Goal: Information Seeking & Learning: Learn about a topic

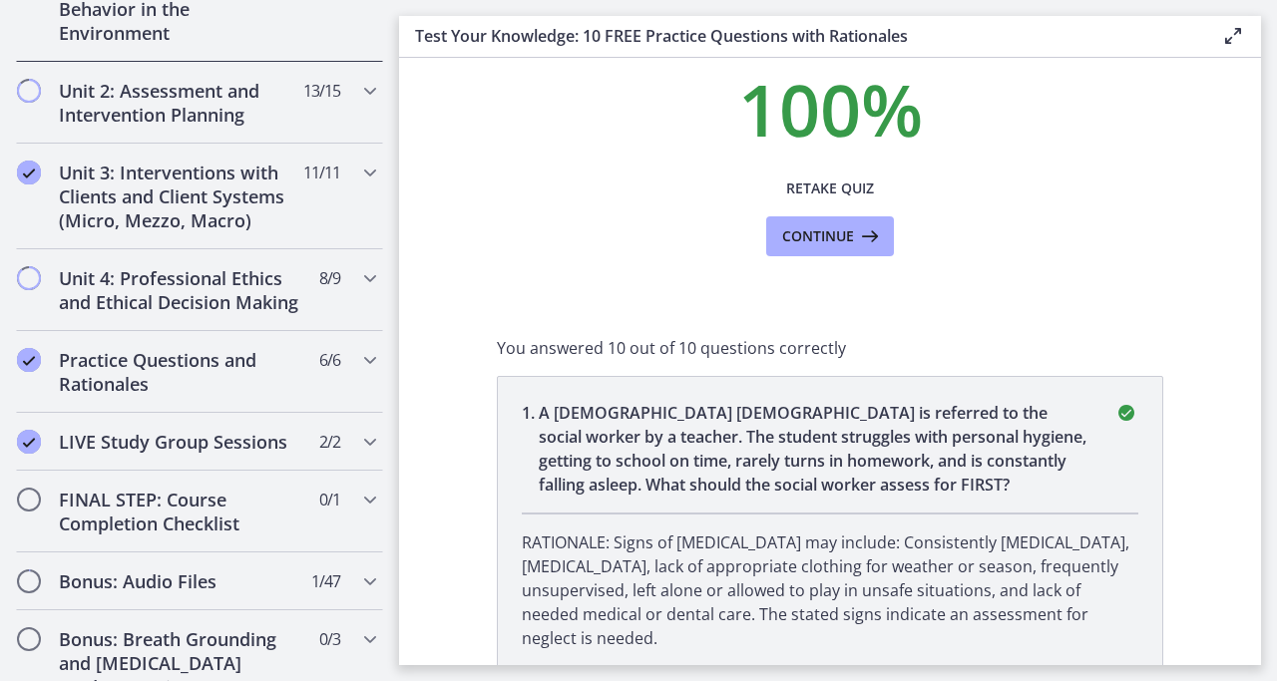
scroll to position [1512, 0]
click at [216, 447] on h2 "LIVE Study Group Sessions" at bounding box center [180, 441] width 243 height 24
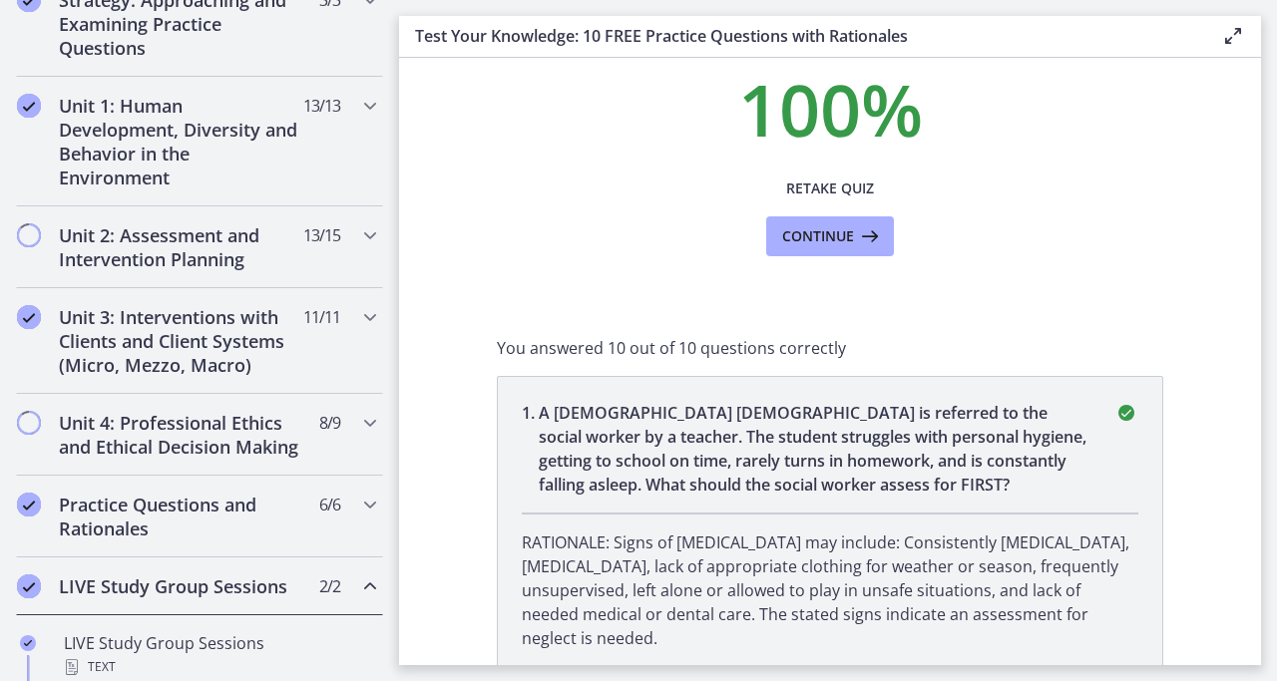
scroll to position [594, 0]
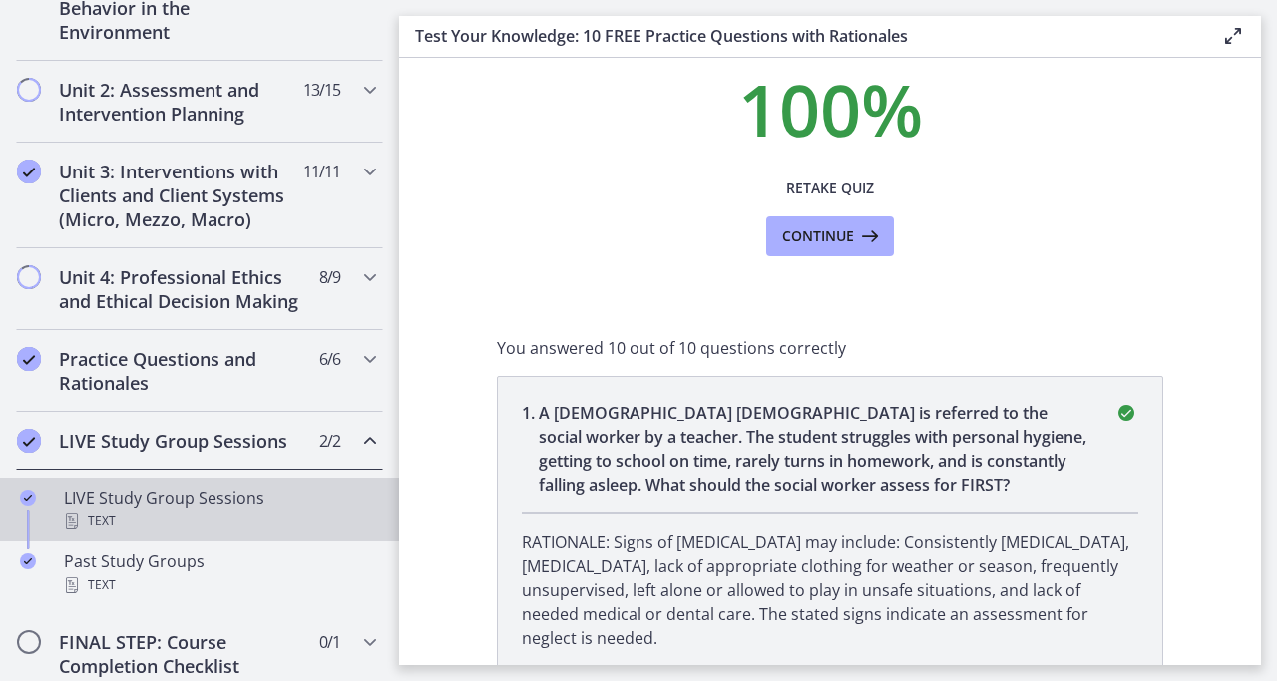
click at [187, 502] on div "LIVE Study Group Sessions Text" at bounding box center [219, 510] width 311 height 48
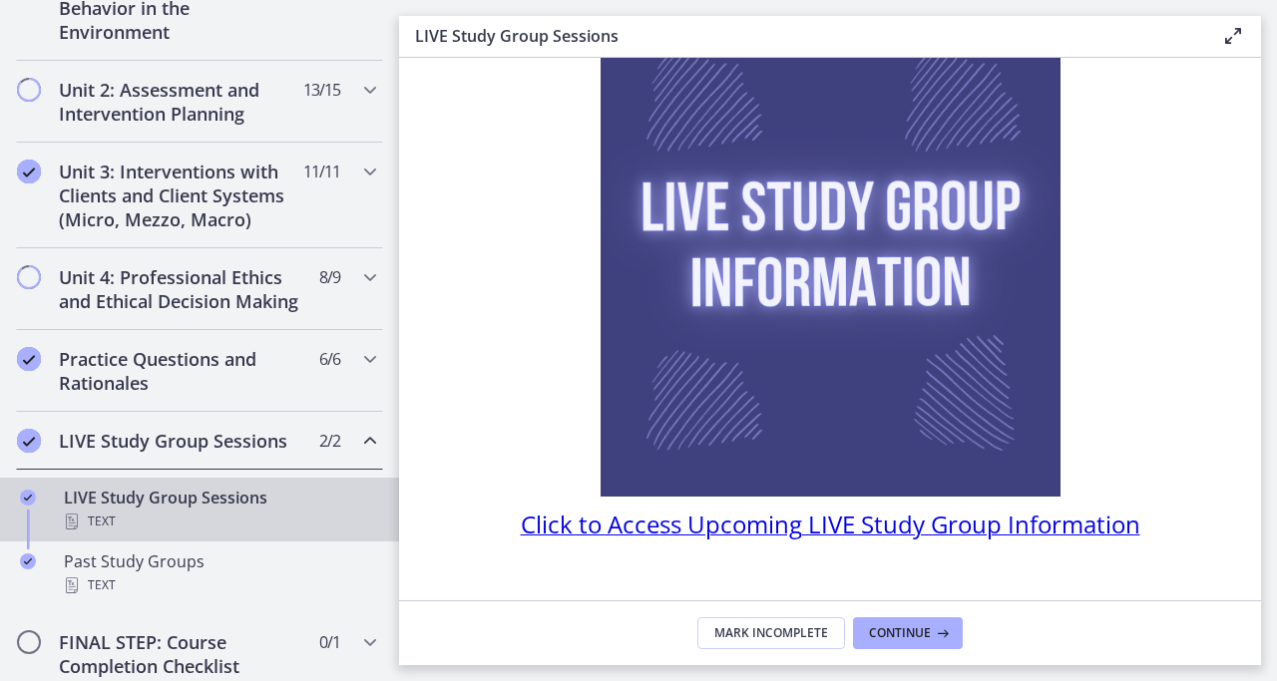
scroll to position [182, 0]
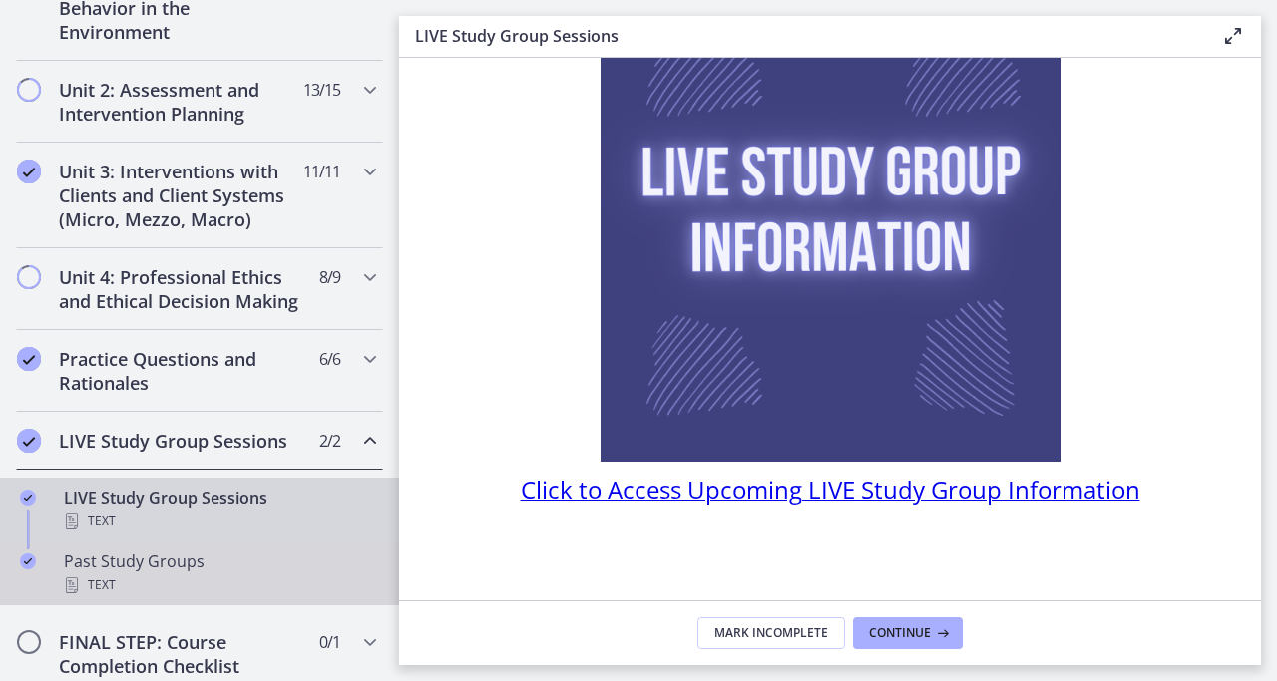
click at [184, 565] on div "Past Study Groups Text" at bounding box center [219, 574] width 311 height 48
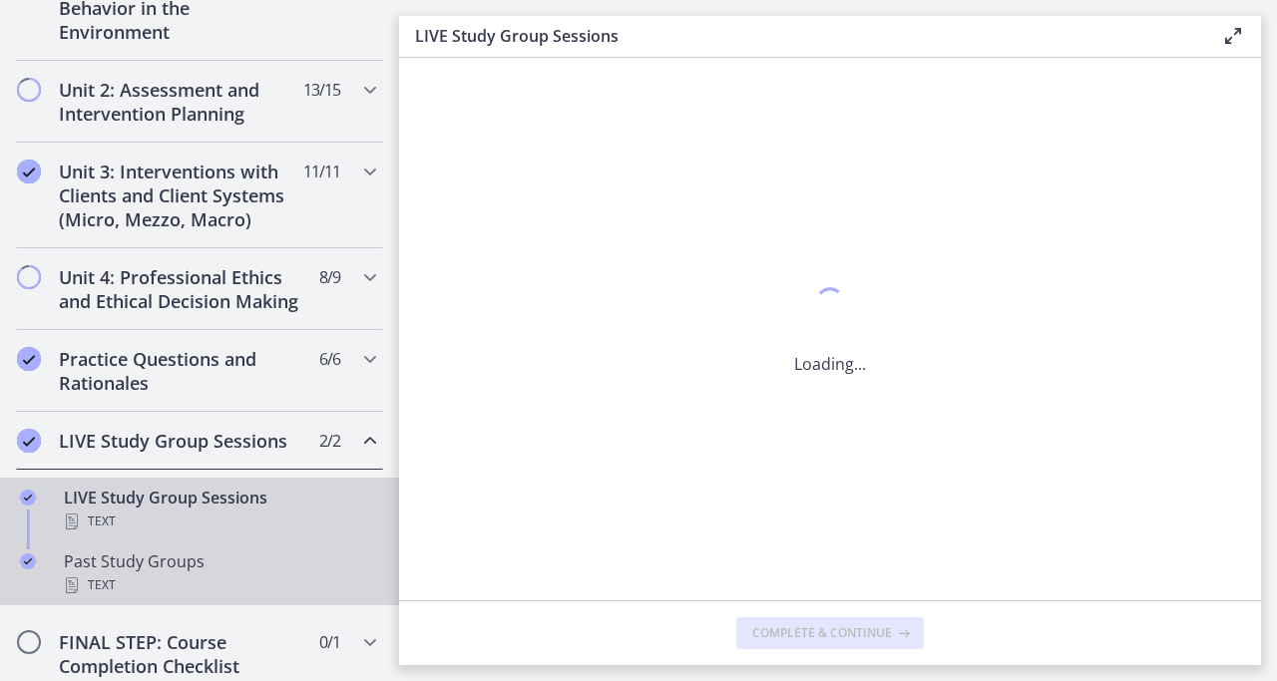
scroll to position [0, 0]
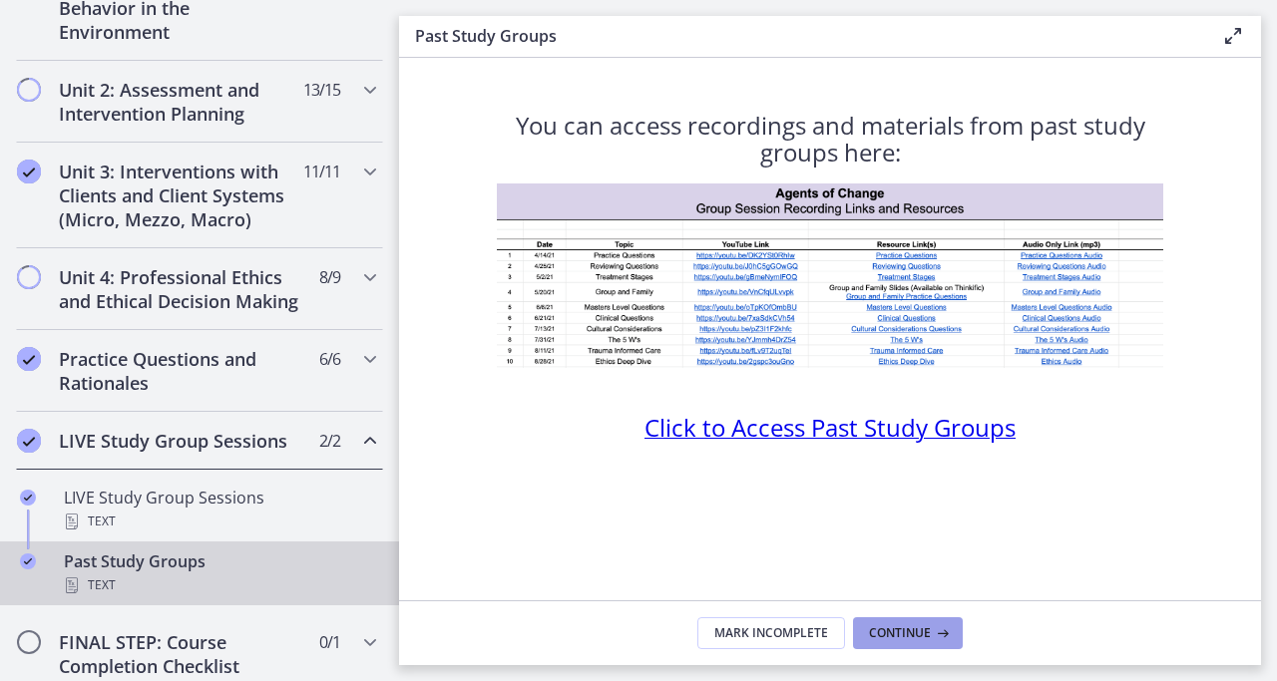
click at [902, 627] on span "Continue" at bounding box center [900, 633] width 62 height 16
click at [140, 168] on h2 "Unit 3: Interventions with Clients and Client Systems (Micro, Mezzo, Macro)" at bounding box center [180, 196] width 243 height 72
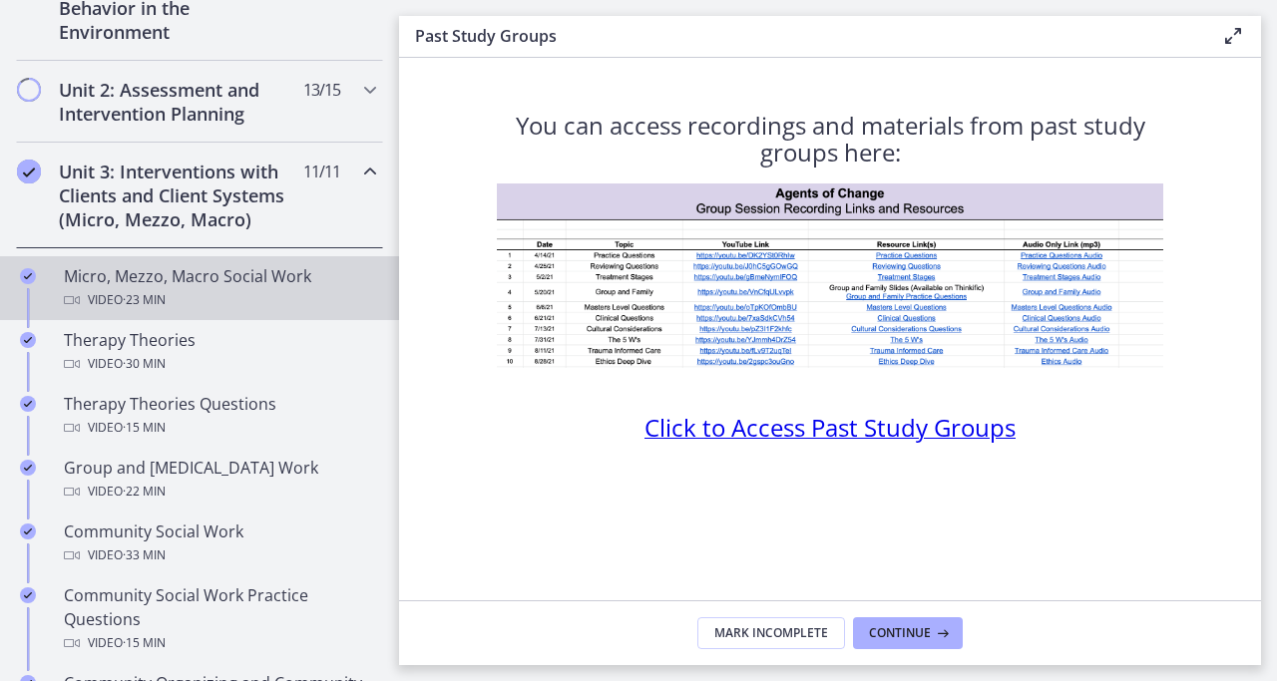
click at [155, 270] on div "Micro, Mezzo, Macro Social Work Video · 23 min" at bounding box center [219, 288] width 311 height 48
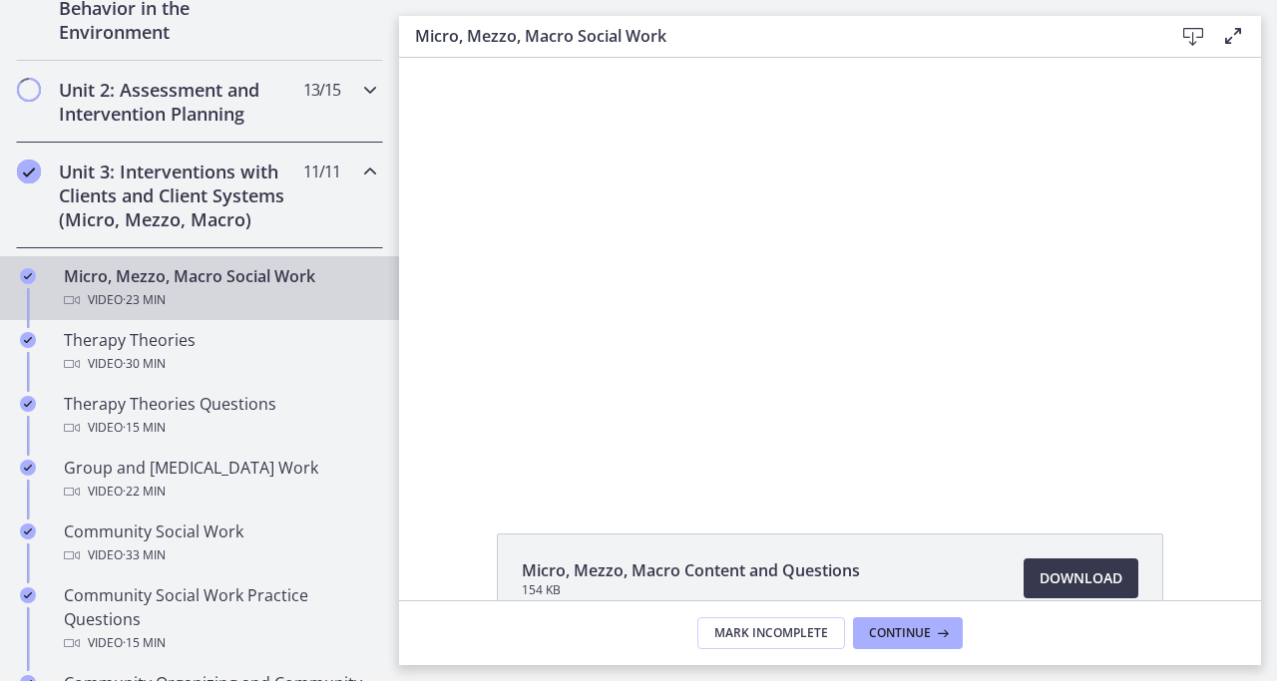
click at [191, 95] on h2 "Unit 2: Assessment and Intervention Planning" at bounding box center [180, 102] width 243 height 48
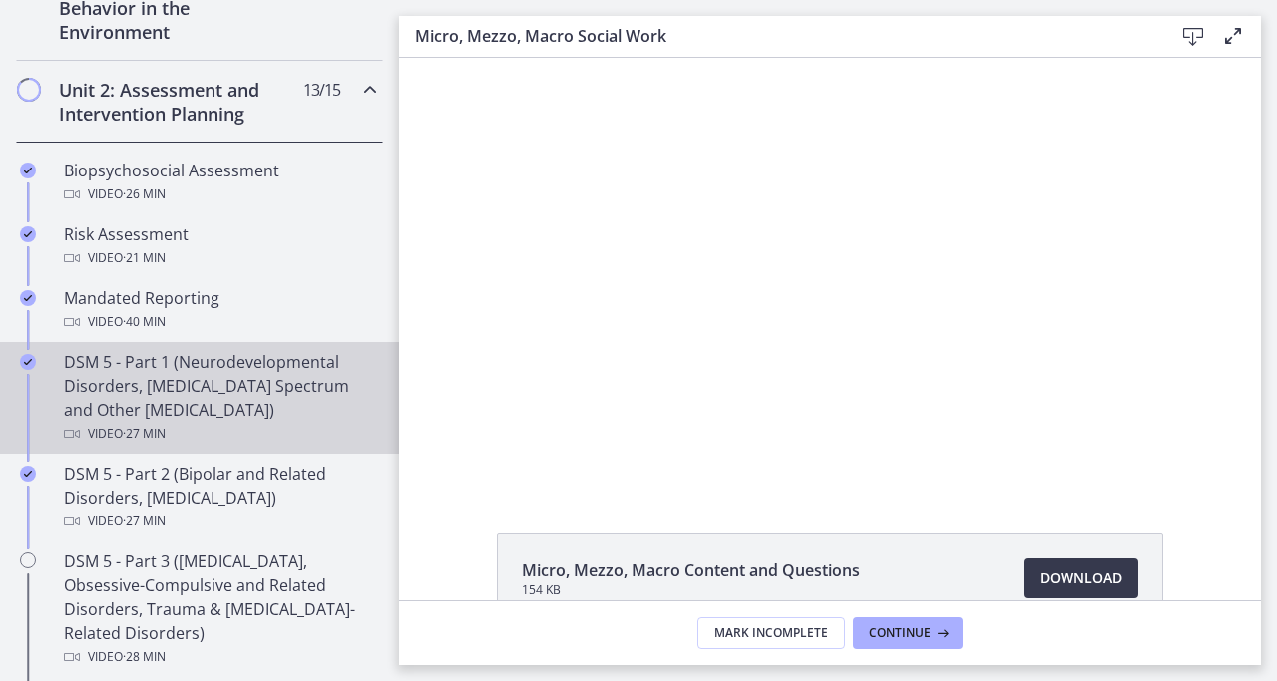
click at [122, 378] on div "DSM 5 - Part 1 (Neurodevelopmental Disorders, [MEDICAL_DATA] Spectrum and Other…" at bounding box center [219, 398] width 311 height 96
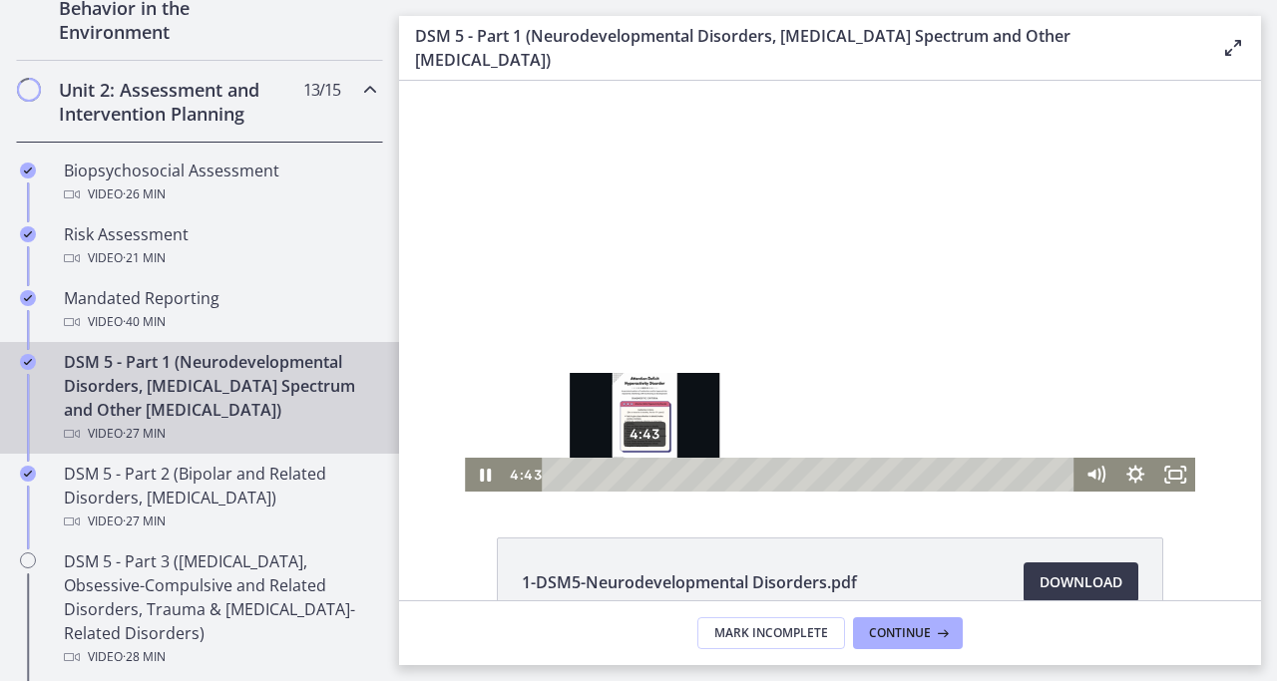
click at [644, 471] on div "4:43" at bounding box center [811, 475] width 509 height 34
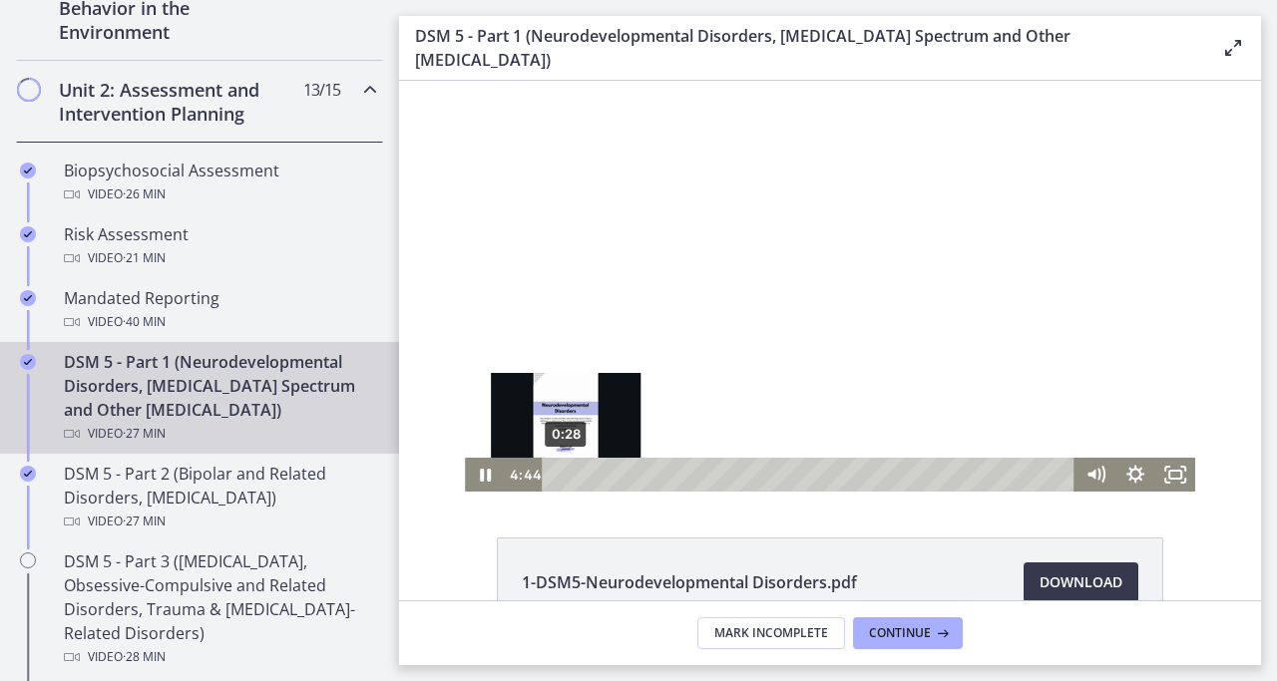
click at [565, 473] on div "0:28" at bounding box center [811, 475] width 509 height 34
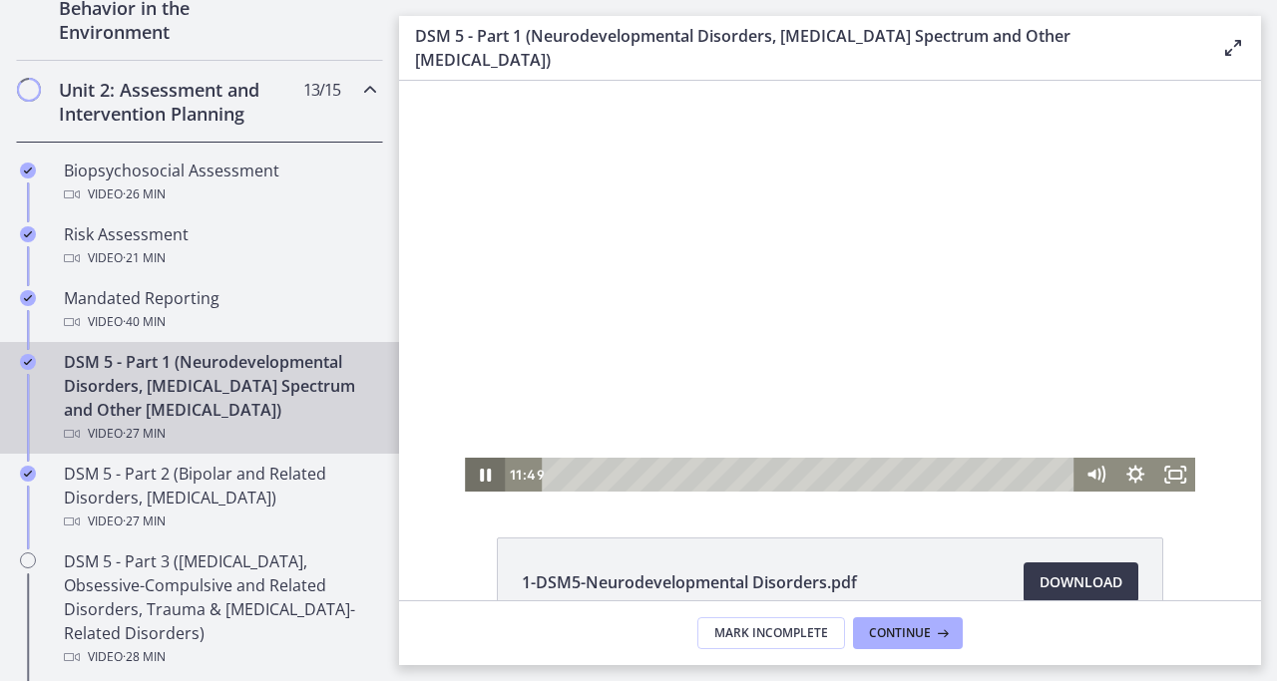
click at [482, 473] on icon "Pause" at bounding box center [485, 475] width 11 height 13
